Goal: Navigation & Orientation: Go to known website

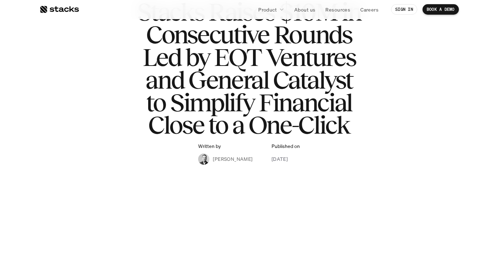
scroll to position [210, 0]
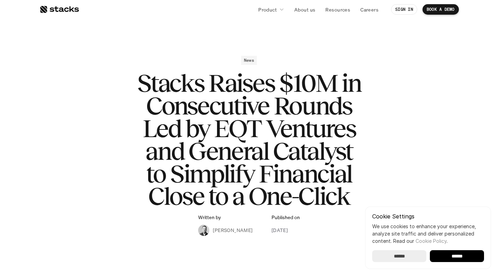
click at [70, 15] on link at bounding box center [58, 9] width 39 height 13
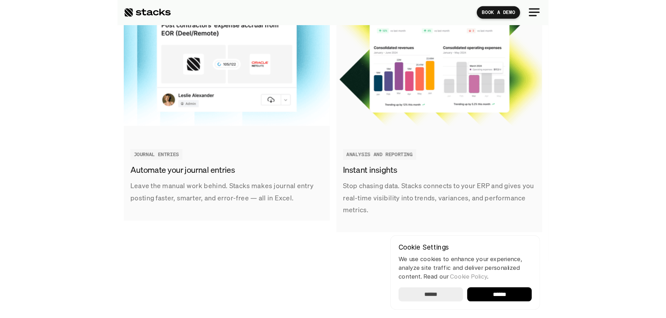
scroll to position [968, 0]
